Goal: Task Accomplishment & Management: Complete application form

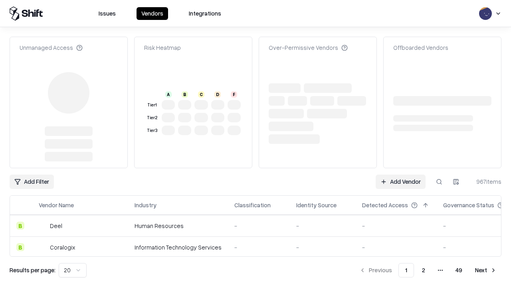
click at [400, 175] on link "Add Vendor" at bounding box center [401, 182] width 50 height 14
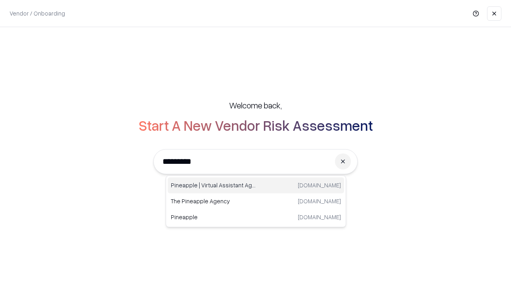
click at [256, 186] on div "Pineapple | Virtual Assistant Agency [DOMAIN_NAME]" at bounding box center [256, 186] width 176 height 16
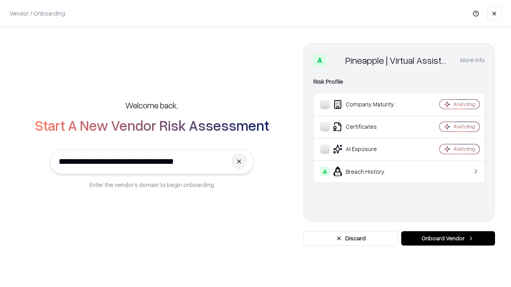
type input "**********"
click at [448, 239] on button "Onboard Vendor" at bounding box center [448, 239] width 94 height 14
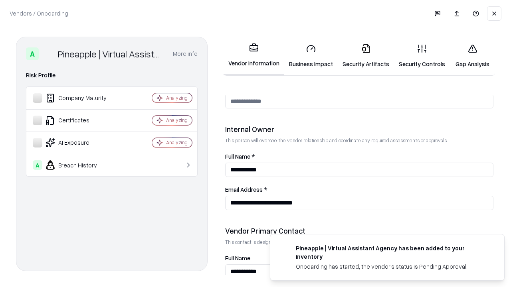
scroll to position [414, 0]
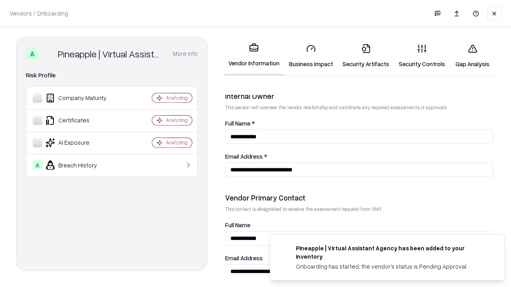
click at [311, 56] on link "Business Impact" at bounding box center [310, 56] width 53 height 37
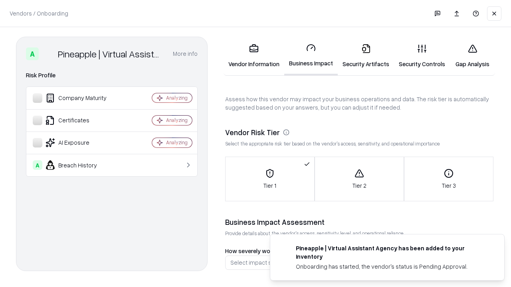
click at [472, 56] on link "Gap Analysis" at bounding box center [472, 56] width 45 height 37
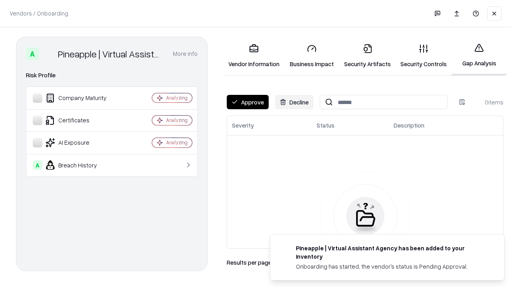
click at [248, 102] on button "Approve" at bounding box center [248, 102] width 42 height 14
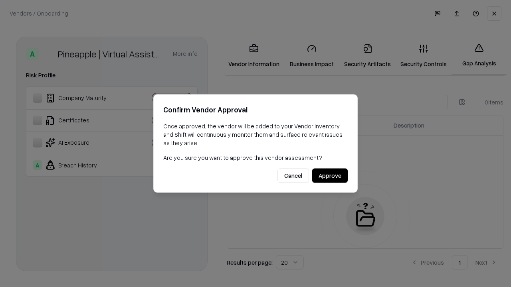
click at [330, 176] on button "Approve" at bounding box center [330, 176] width 36 height 14
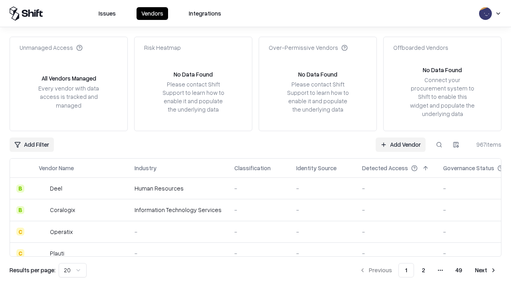
type input "**********"
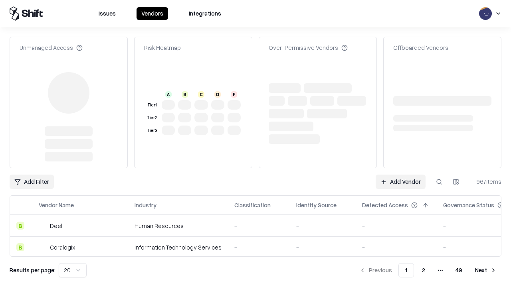
click at [400, 175] on link "Add Vendor" at bounding box center [401, 182] width 50 height 14
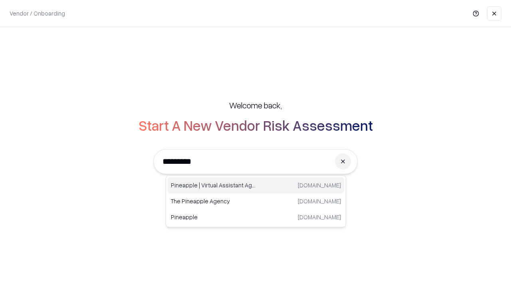
click at [256, 186] on div "Pineapple | Virtual Assistant Agency [DOMAIN_NAME]" at bounding box center [256, 186] width 176 height 16
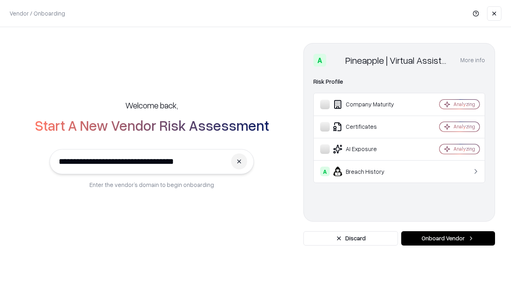
type input "**********"
click at [448, 239] on button "Onboard Vendor" at bounding box center [448, 239] width 94 height 14
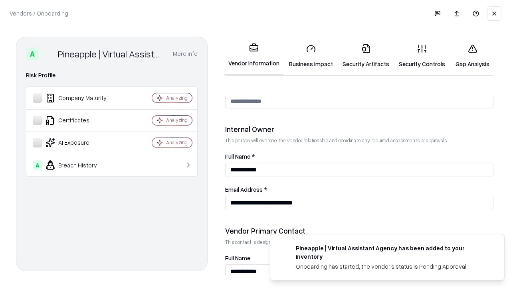
scroll to position [414, 0]
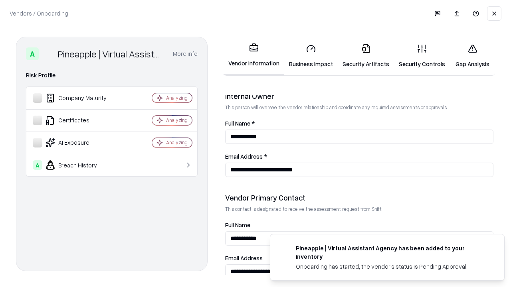
click at [472, 56] on link "Gap Analysis" at bounding box center [472, 56] width 45 height 37
